Goal: Transaction & Acquisition: Purchase product/service

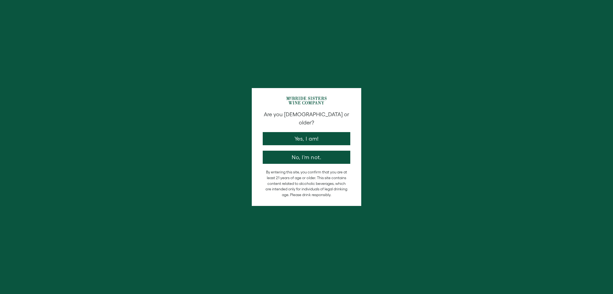
drag, startPoint x: 323, startPoint y: 133, endPoint x: 301, endPoint y: 130, distance: 21.9
click at [323, 133] on button "Yes, I am!" at bounding box center [307, 138] width 88 height 13
click at [311, 130] on div at bounding box center [306, 147] width 613 height 294
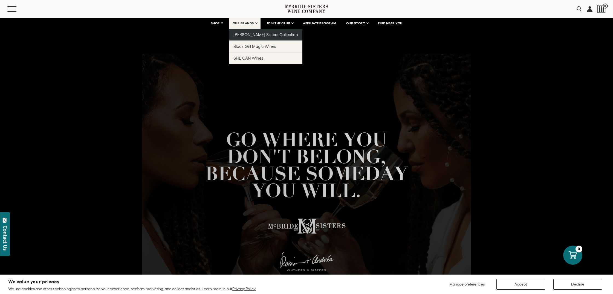
click at [246, 35] on span "[PERSON_NAME] Sisters Collection" at bounding box center [266, 34] width 65 height 5
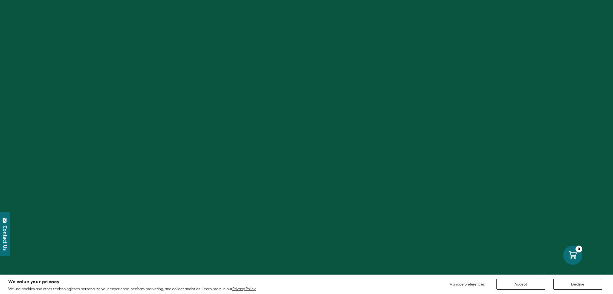
click at [582, 285] on button "Decline" at bounding box center [578, 284] width 49 height 11
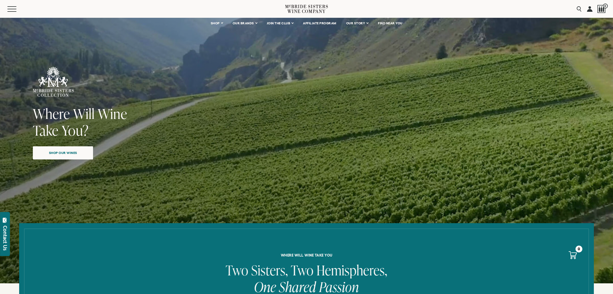
click at [62, 153] on span "Shop our wines" at bounding box center [62, 153] width 47 height 11
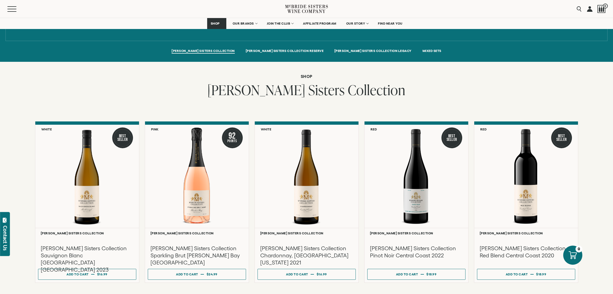
scroll to position [386, 0]
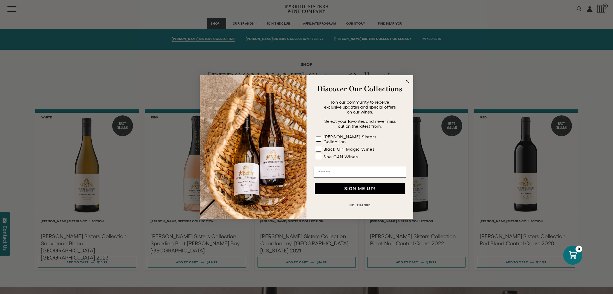
drag, startPoint x: 407, startPoint y: 83, endPoint x: 390, endPoint y: 80, distance: 17.3
click at [407, 83] on icon "Close dialog" at bounding box center [407, 81] width 3 height 3
